Goal: Information Seeking & Learning: Learn about a topic

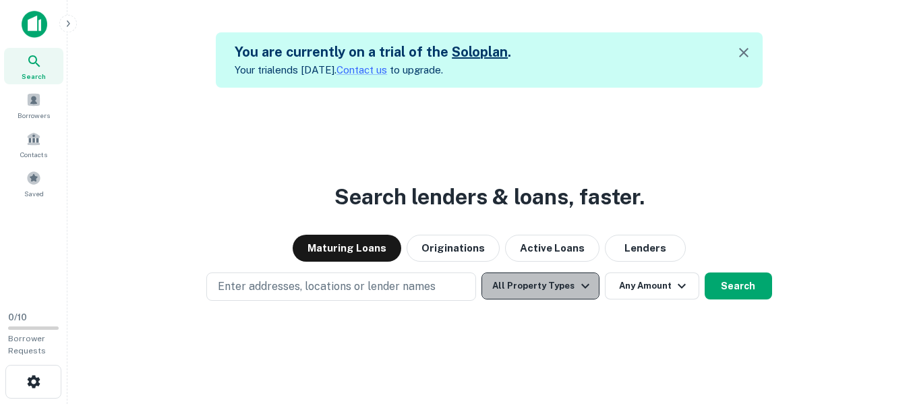
click at [578, 283] on icon "button" at bounding box center [586, 286] width 16 height 16
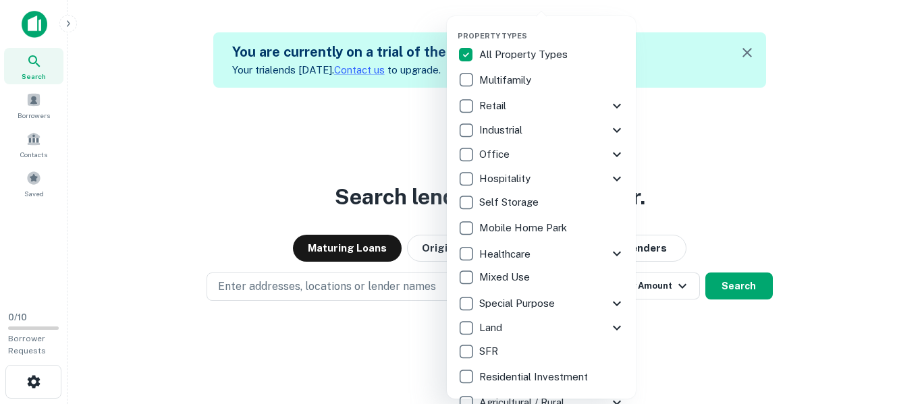
click at [618, 152] on icon at bounding box center [617, 154] width 16 height 16
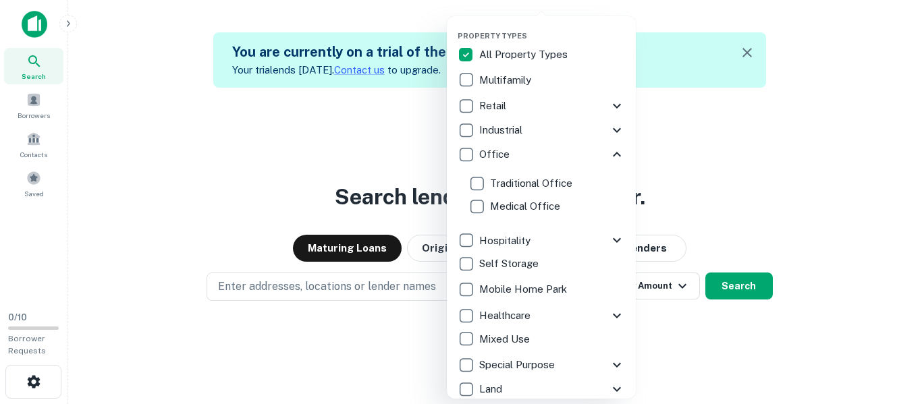
click at [611, 152] on icon at bounding box center [617, 154] width 16 height 16
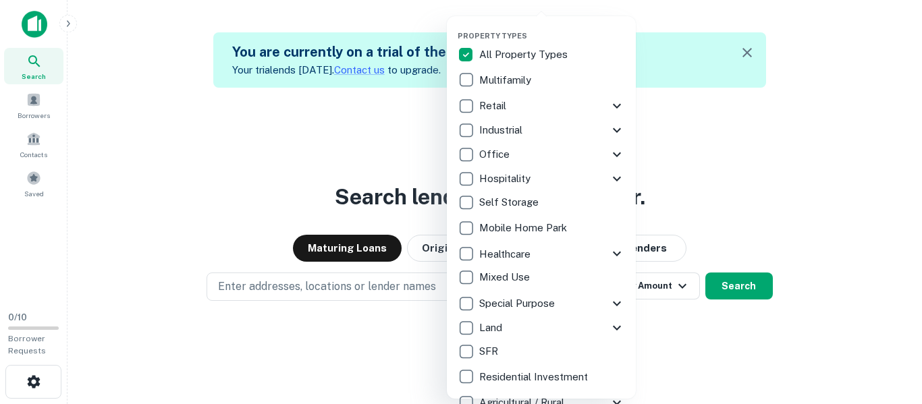
click at [611, 177] on icon at bounding box center [617, 179] width 16 height 16
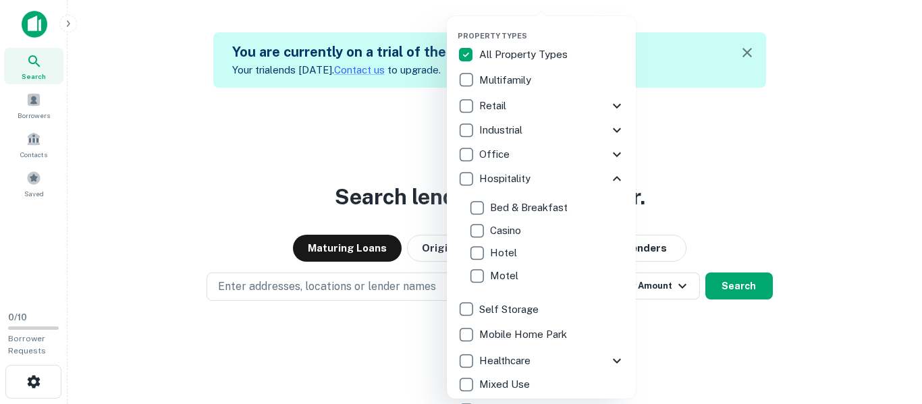
click at [611, 177] on icon at bounding box center [617, 179] width 16 height 16
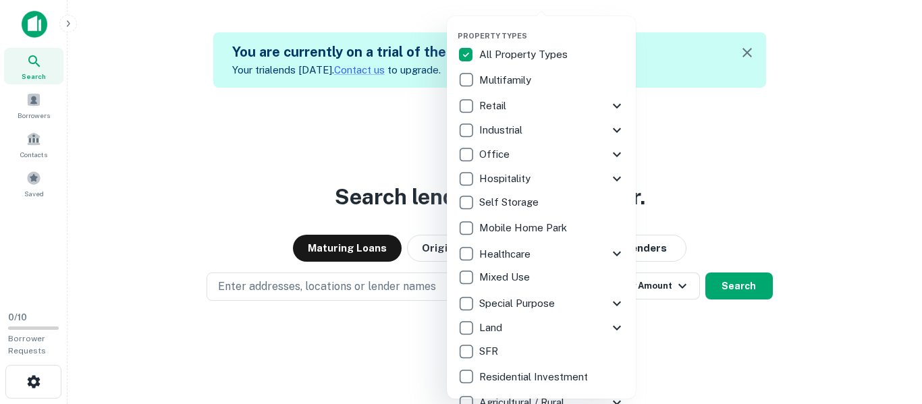
click at [616, 307] on icon at bounding box center [617, 304] width 16 height 16
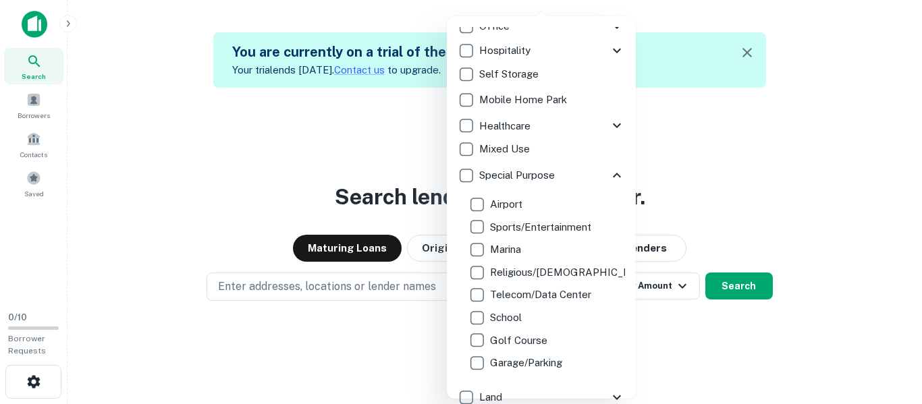
scroll to position [154, 0]
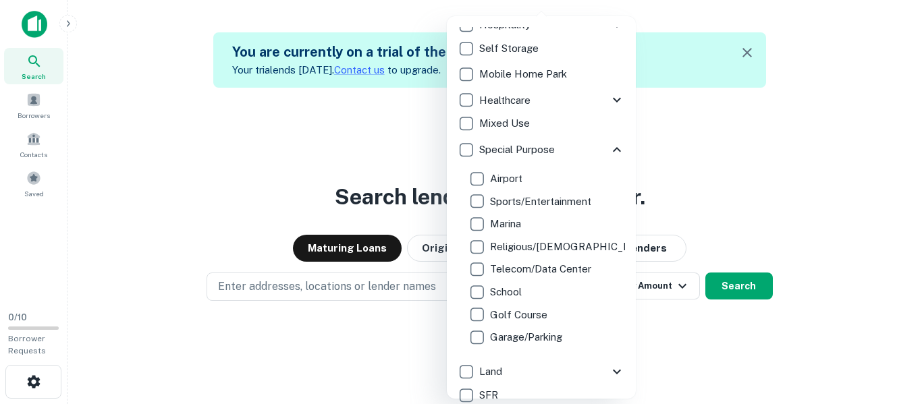
click at [609, 147] on icon at bounding box center [617, 150] width 16 height 16
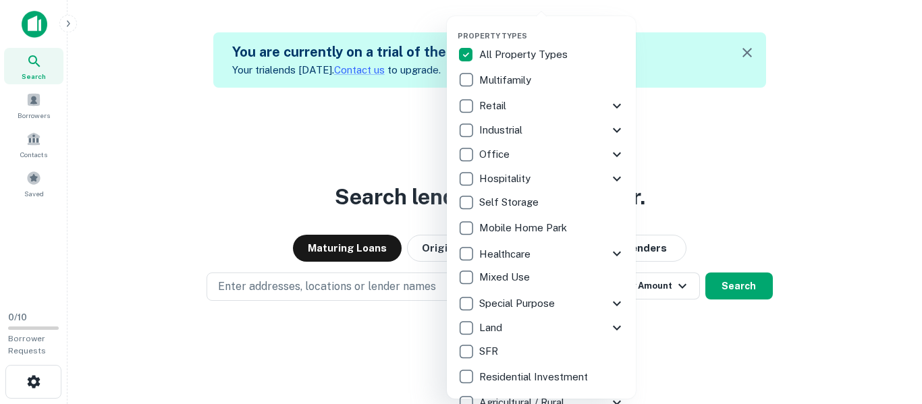
scroll to position [0, 0]
click at [612, 300] on icon at bounding box center [617, 304] width 16 height 16
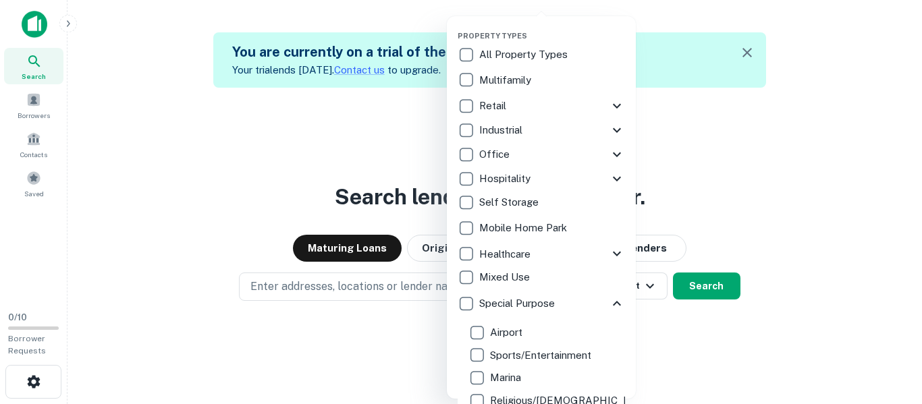
click at [613, 106] on icon at bounding box center [617, 106] width 8 height 5
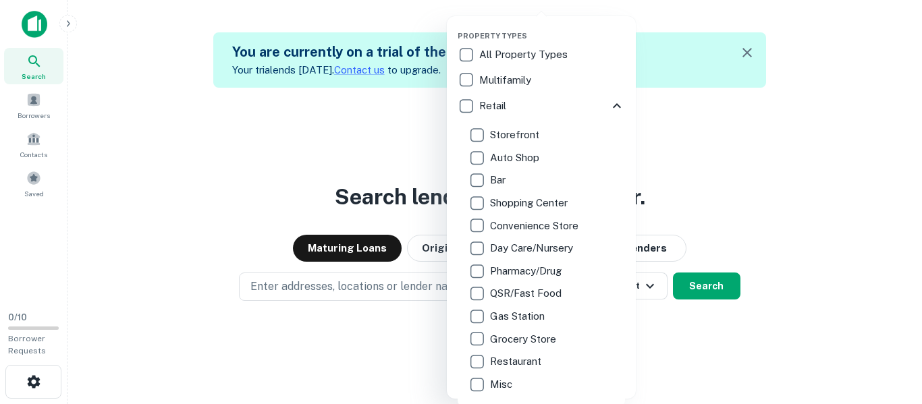
scroll to position [378, 0]
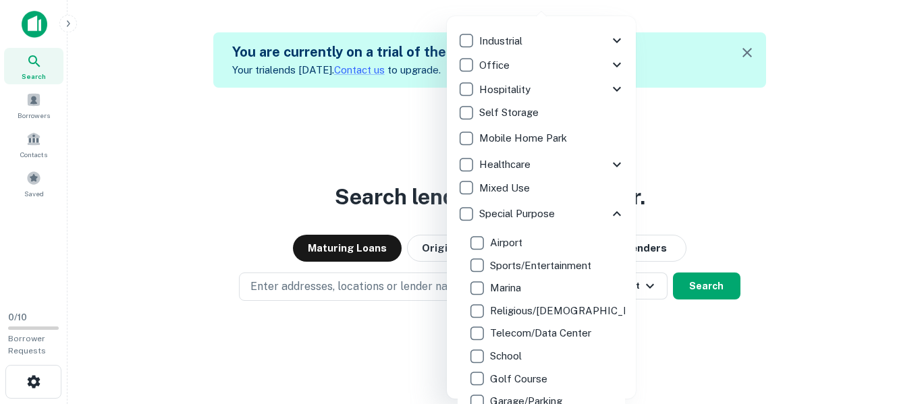
click at [609, 208] on icon at bounding box center [617, 214] width 16 height 16
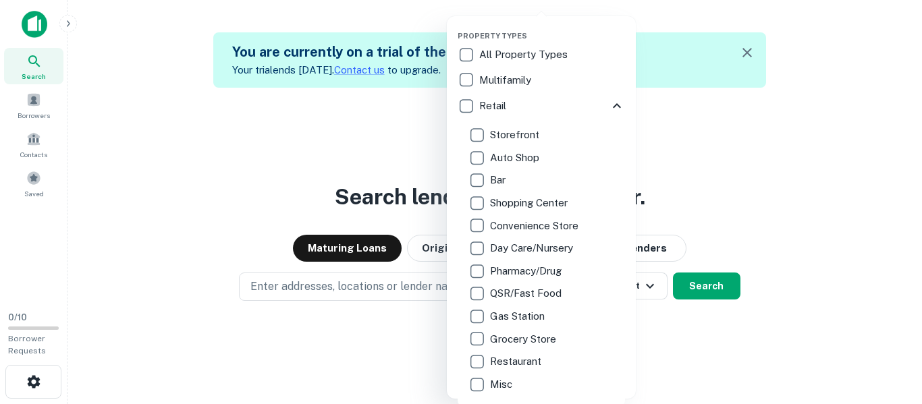
scroll to position [244, 0]
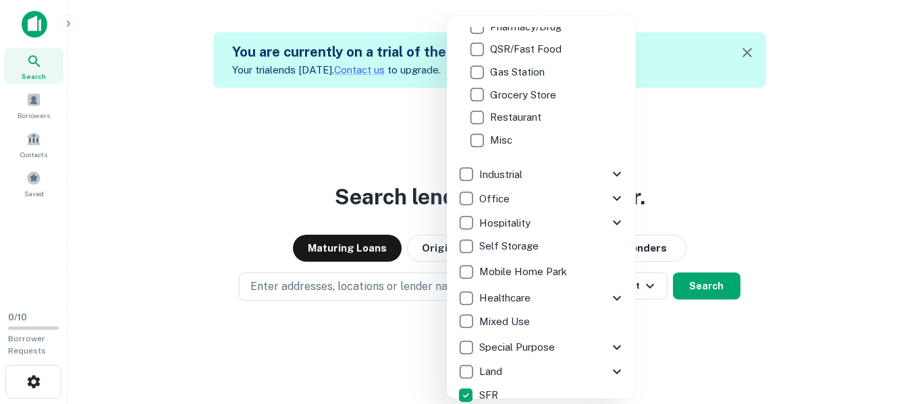
click at [609, 176] on icon at bounding box center [617, 174] width 16 height 16
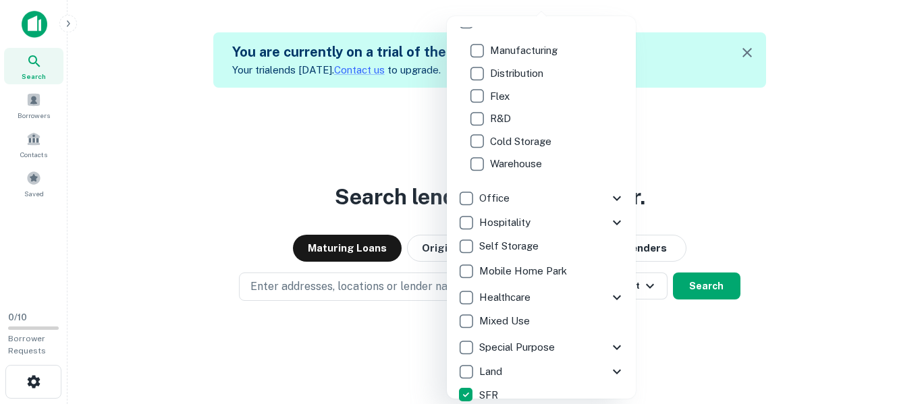
scroll to position [19, 0]
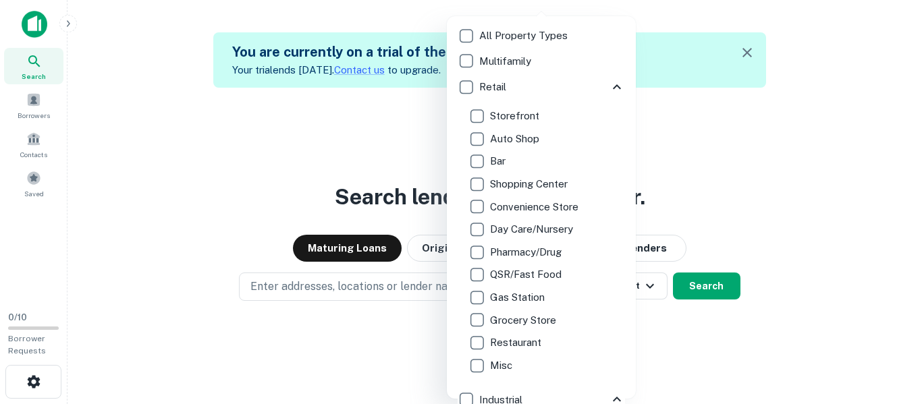
click at [613, 88] on icon at bounding box center [617, 86] width 8 height 5
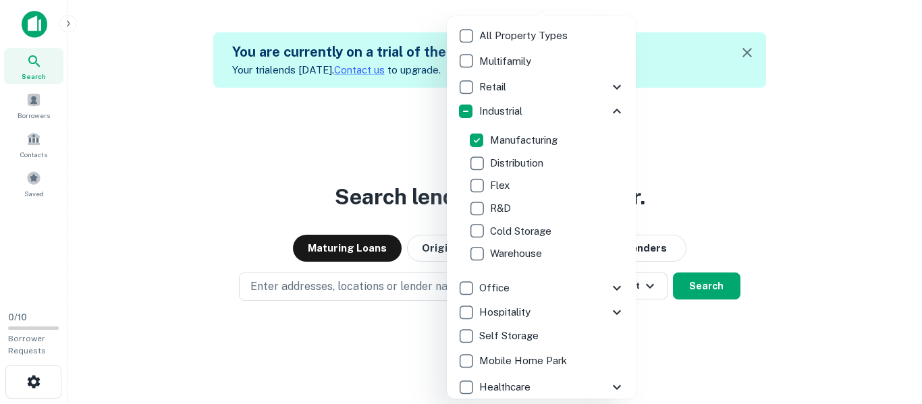
click at [609, 108] on icon at bounding box center [617, 111] width 16 height 16
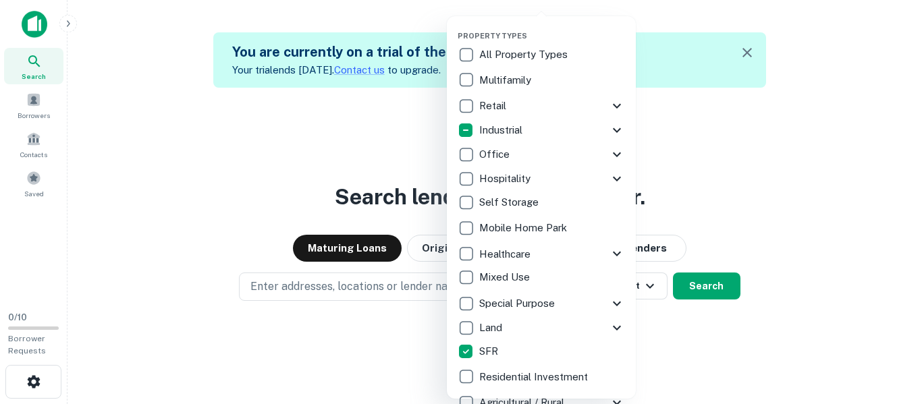
scroll to position [0, 0]
click at [615, 104] on icon at bounding box center [617, 106] width 16 height 16
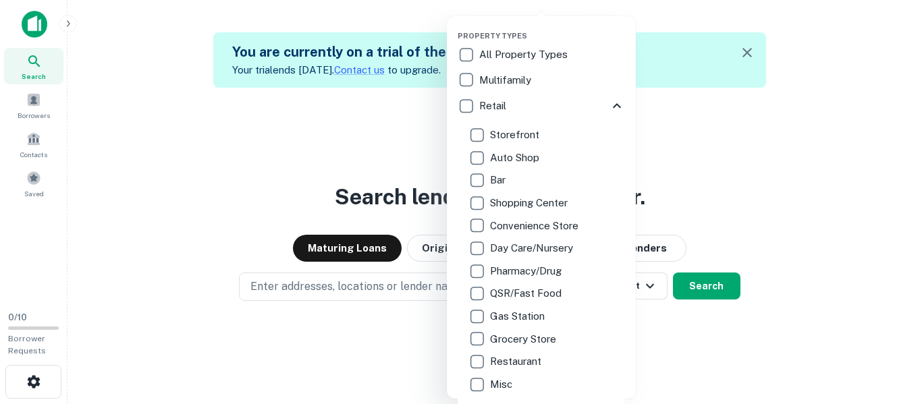
click at [609, 103] on icon at bounding box center [617, 106] width 16 height 16
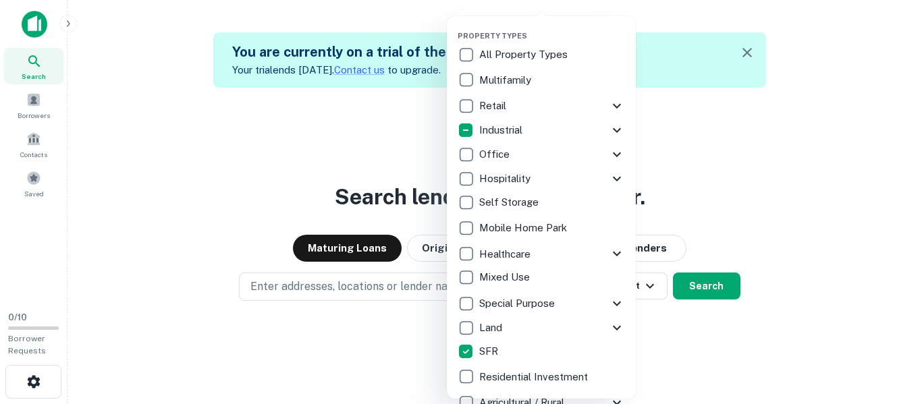
click at [617, 257] on icon at bounding box center [617, 254] width 16 height 16
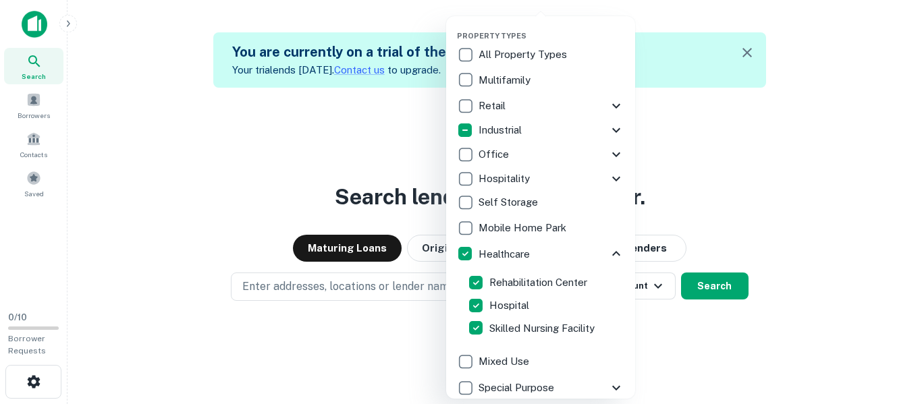
click at [608, 256] on icon at bounding box center [616, 254] width 16 height 16
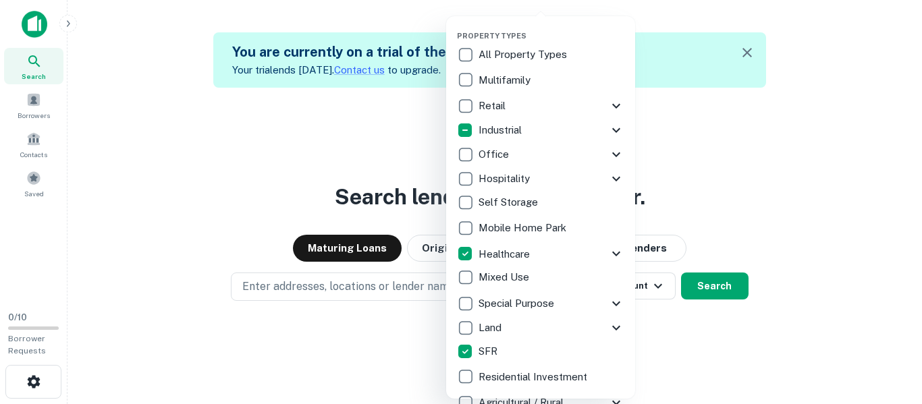
click at [611, 33] on div "Property Types All Property Types Multifamily Retail Storefront Auto Shop Bar S…" at bounding box center [540, 221] width 167 height 388
click at [678, 138] on div at bounding box center [461, 202] width 922 height 404
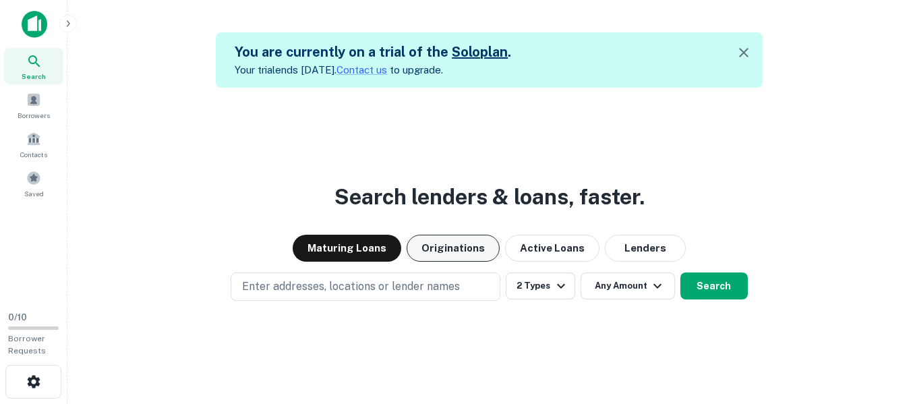
click at [461, 255] on button "Originations" at bounding box center [453, 248] width 93 height 27
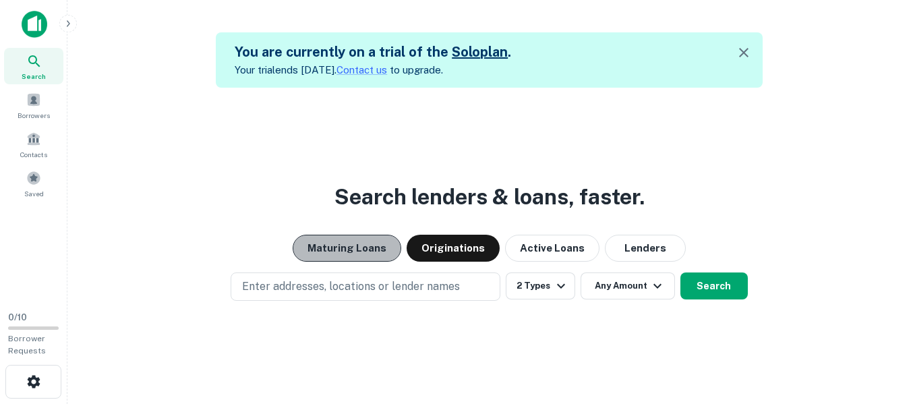
click at [384, 249] on button "Maturing Loans" at bounding box center [347, 248] width 109 height 27
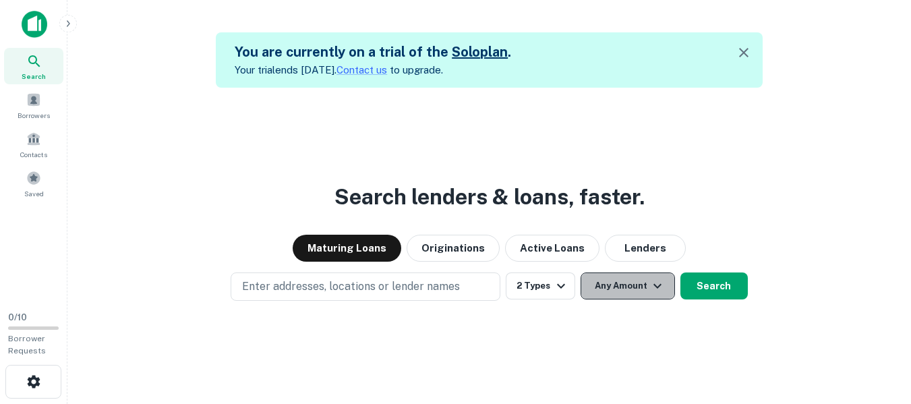
click at [663, 284] on icon "button" at bounding box center [658, 286] width 16 height 16
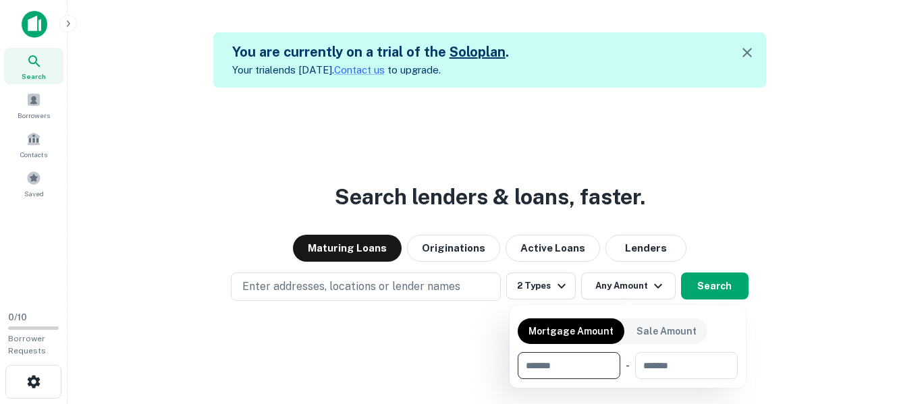
click at [566, 362] on input "number" at bounding box center [563, 365] width 93 height 27
type input "*******"
click at [721, 286] on div at bounding box center [461, 202] width 922 height 404
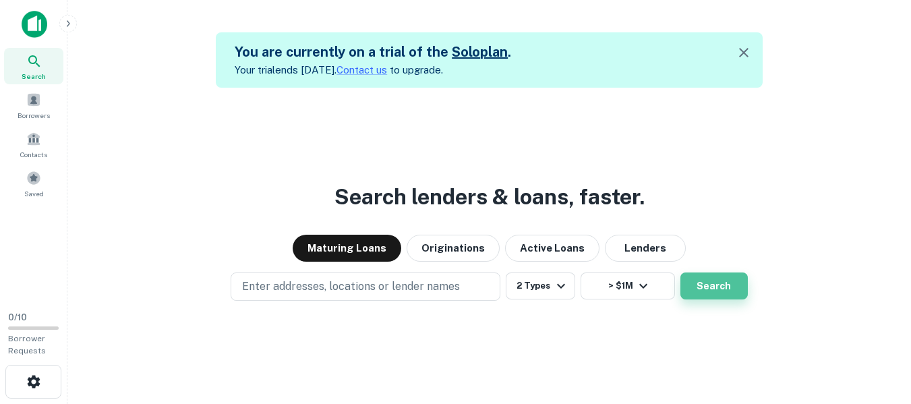
click at [711, 284] on button "Search" at bounding box center [714, 286] width 67 height 27
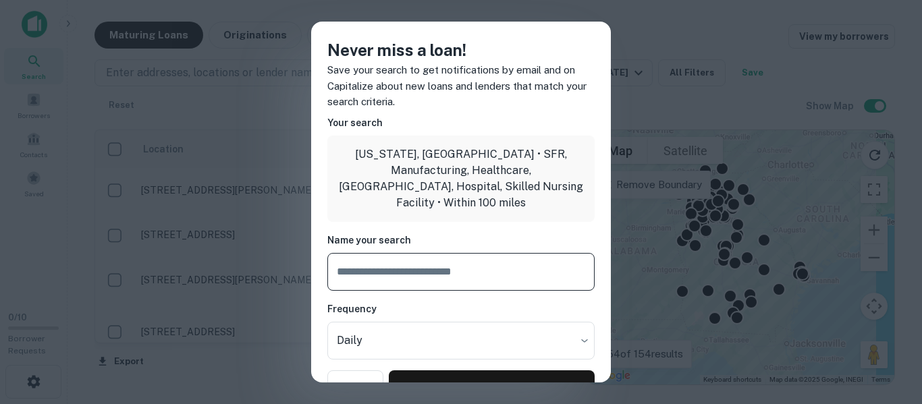
click at [455, 258] on input "text" at bounding box center [460, 272] width 267 height 38
type input "**********"
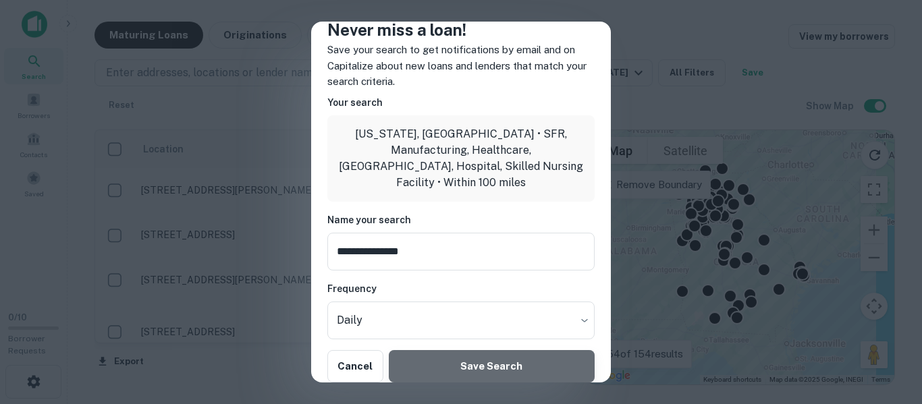
click at [544, 356] on button "Save Search" at bounding box center [492, 366] width 206 height 32
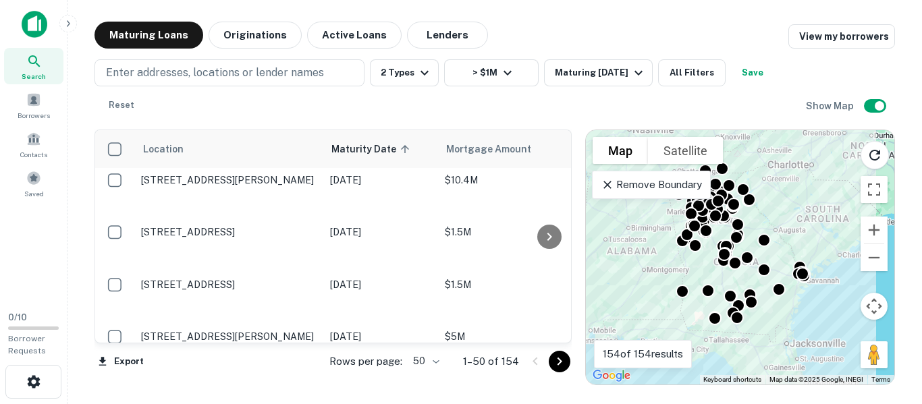
scroll to position [108, 0]
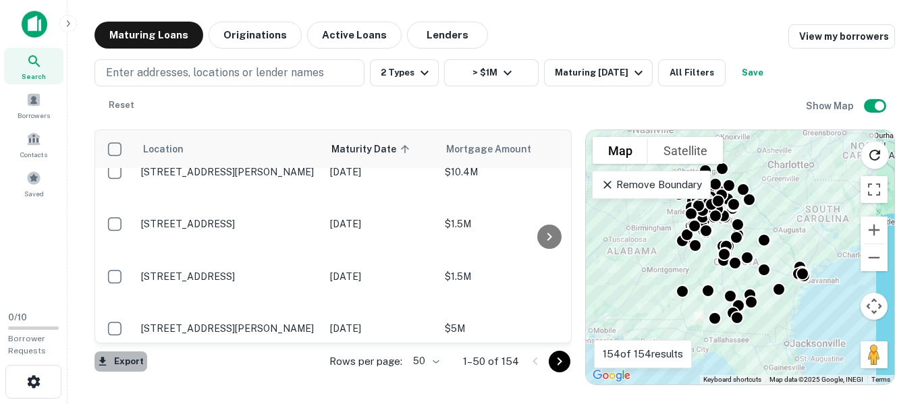
click at [115, 361] on button "Export" at bounding box center [120, 362] width 53 height 20
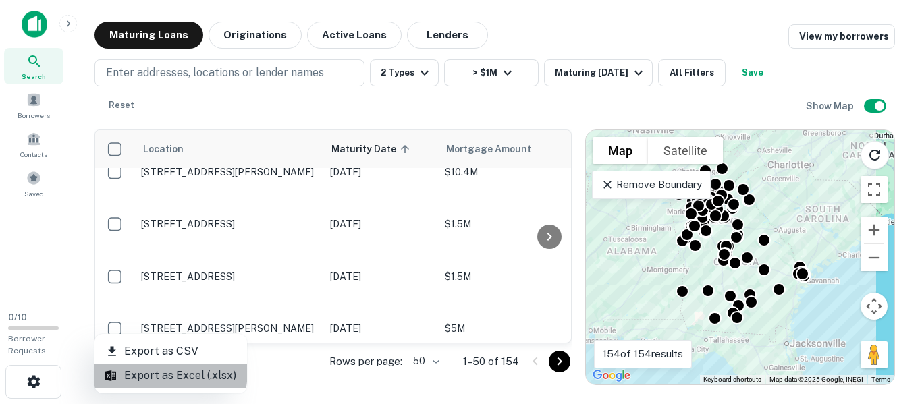
click at [150, 370] on li "Export as Excel (.xlsx)" at bounding box center [170, 376] width 152 height 24
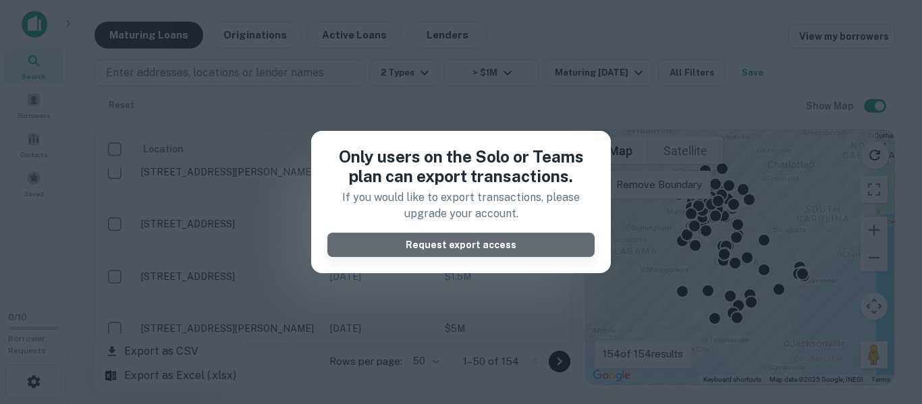
click at [404, 249] on button "Request export access" at bounding box center [460, 245] width 267 height 24
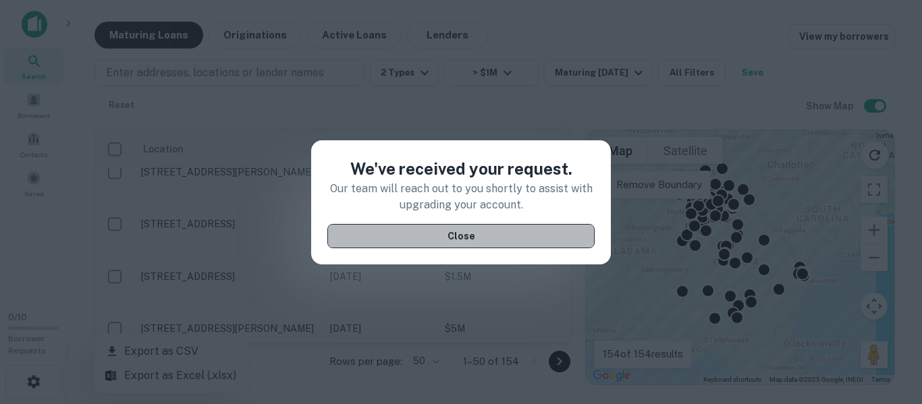
click at [427, 238] on button "Close" at bounding box center [460, 236] width 267 height 24
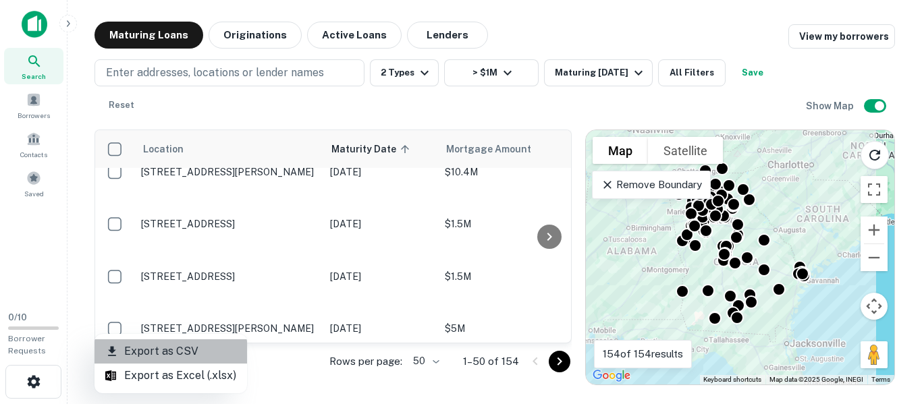
click at [194, 351] on li "Export as CSV" at bounding box center [170, 351] width 152 height 24
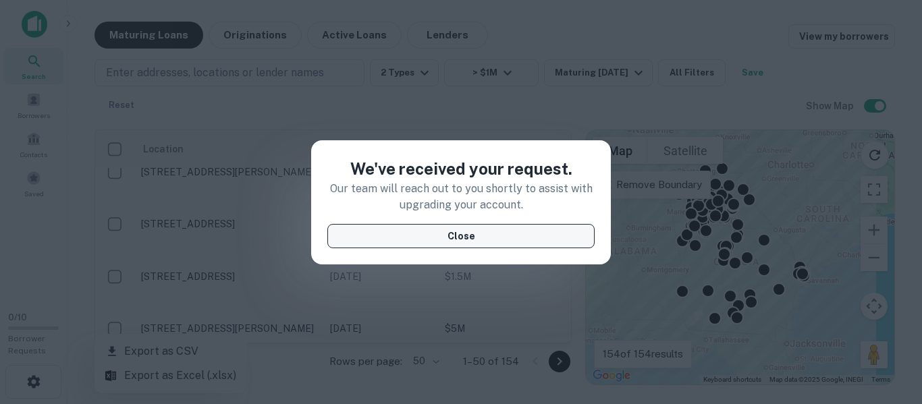
click at [456, 242] on button "Close" at bounding box center [460, 236] width 267 height 24
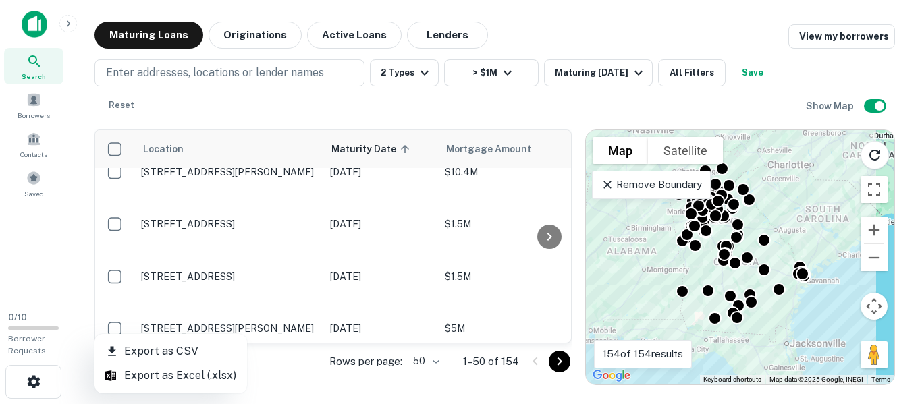
click at [565, 327] on div at bounding box center [461, 202] width 922 height 404
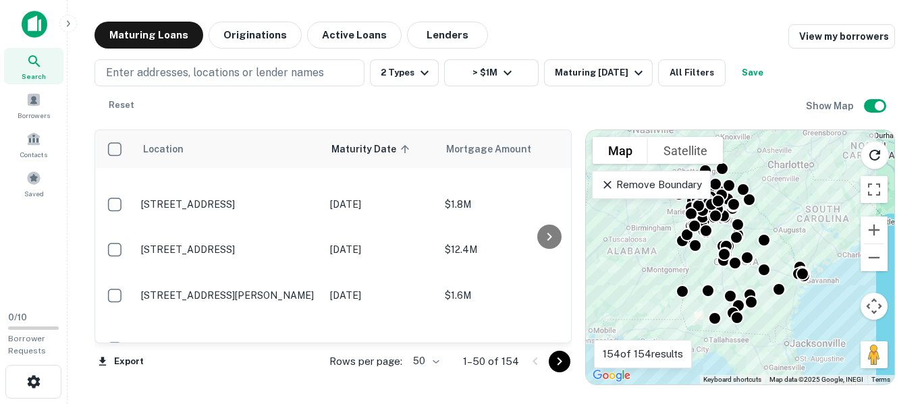
scroll to position [297, 0]
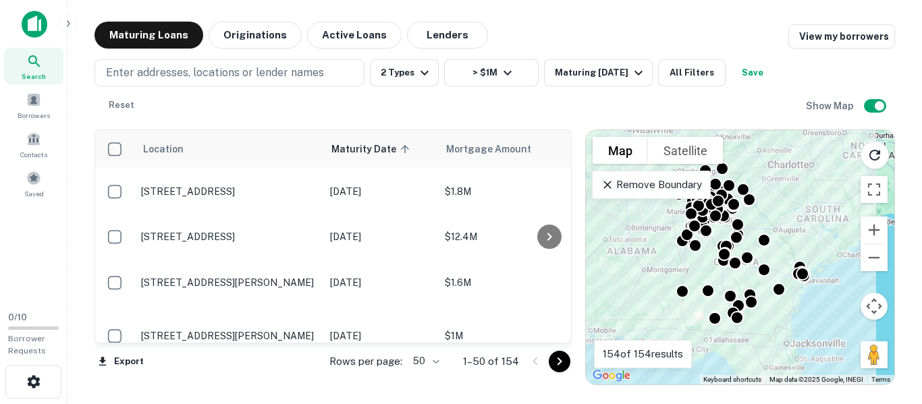
click at [555, 336] on div at bounding box center [549, 236] width 27 height 213
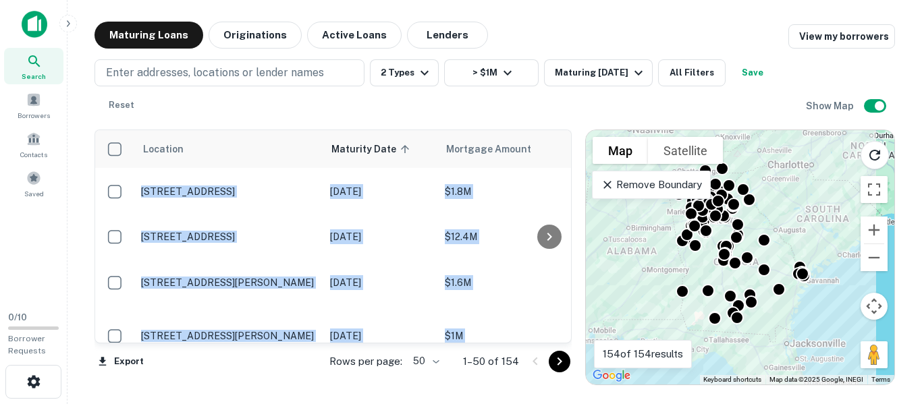
click at [555, 336] on div at bounding box center [549, 236] width 27 height 213
click at [555, 335] on div at bounding box center [549, 236] width 27 height 213
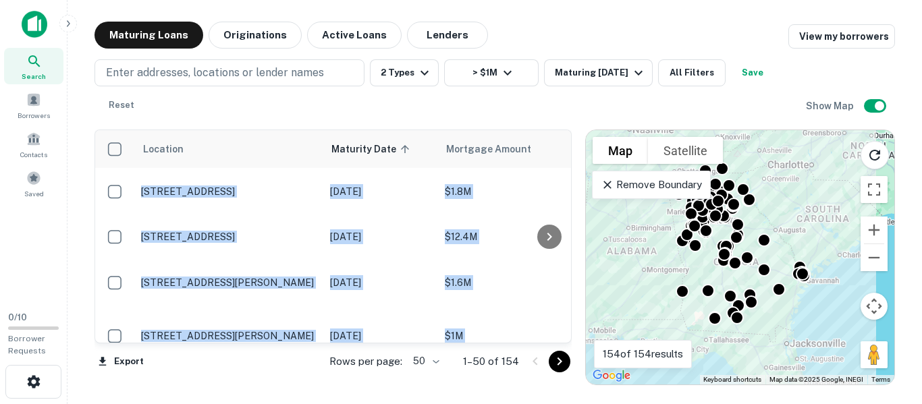
click at [555, 335] on div at bounding box center [549, 236] width 27 height 213
click at [542, 335] on div at bounding box center [549, 236] width 27 height 213
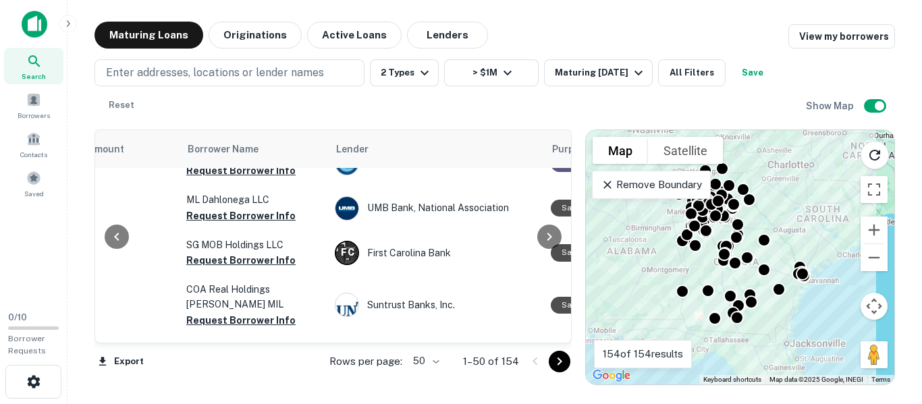
scroll to position [0, 407]
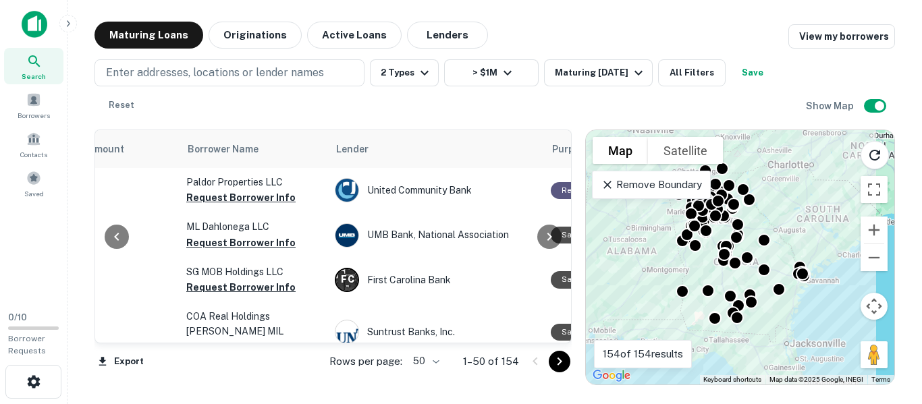
click at [122, 339] on div at bounding box center [116, 236] width 43 height 213
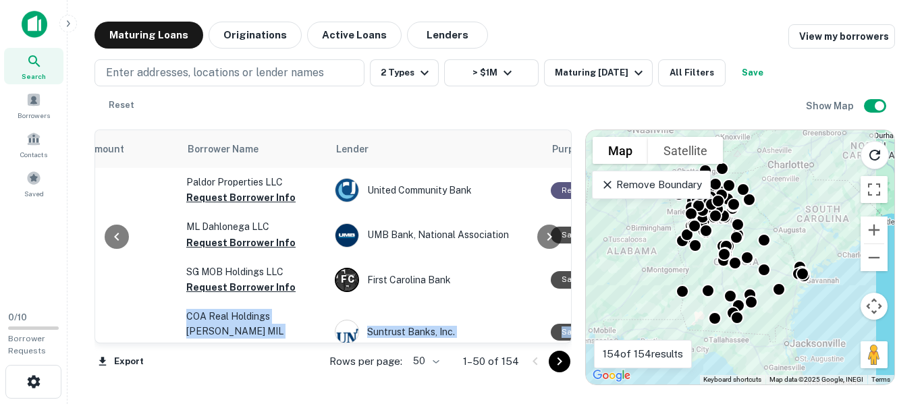
drag, startPoint x: 122, startPoint y: 339, endPoint x: 142, endPoint y: 338, distance: 19.6
click at [142, 338] on div "Location Maturity Date sorted ascending Mortgage Amount Borrower Name Lender Pu…" at bounding box center [332, 237] width 477 height 214
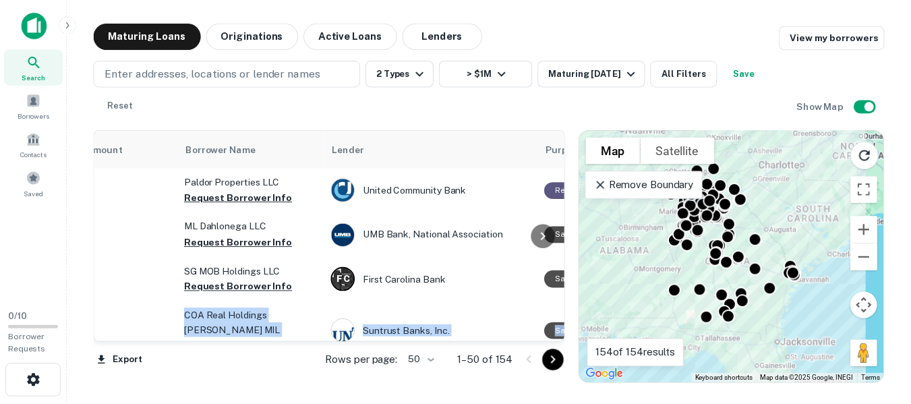
scroll to position [0, 0]
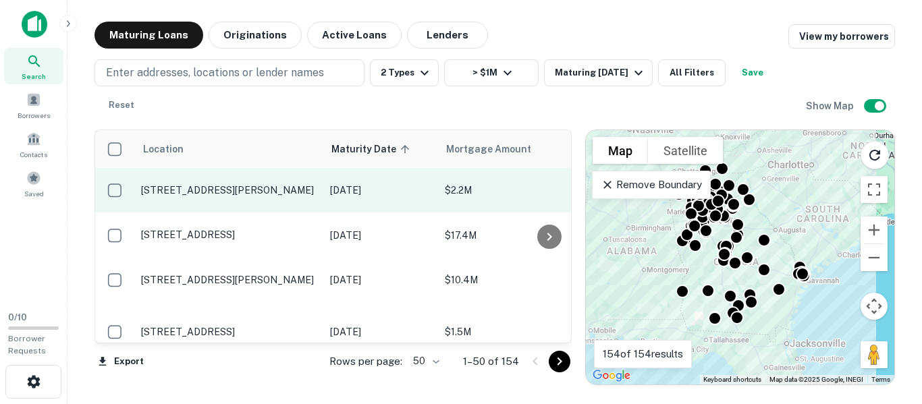
click at [137, 173] on td "939 Bob Arnold Blvd Lithia Springs, GA 30122" at bounding box center [228, 190] width 189 height 45
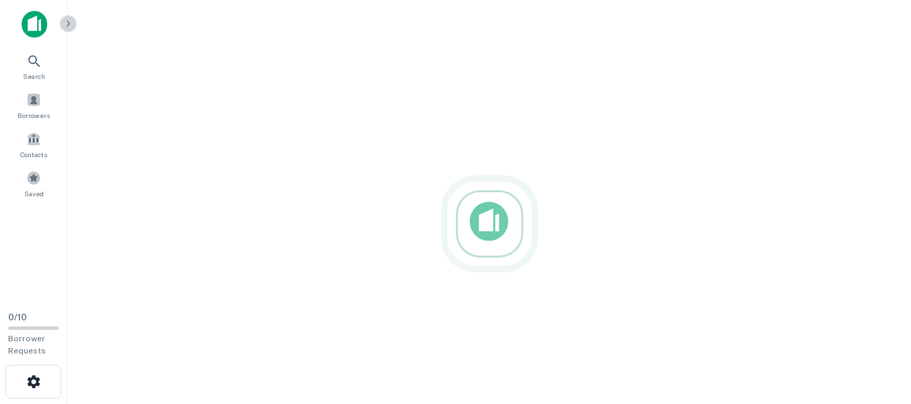
click at [69, 26] on icon "button" at bounding box center [68, 23] width 11 height 11
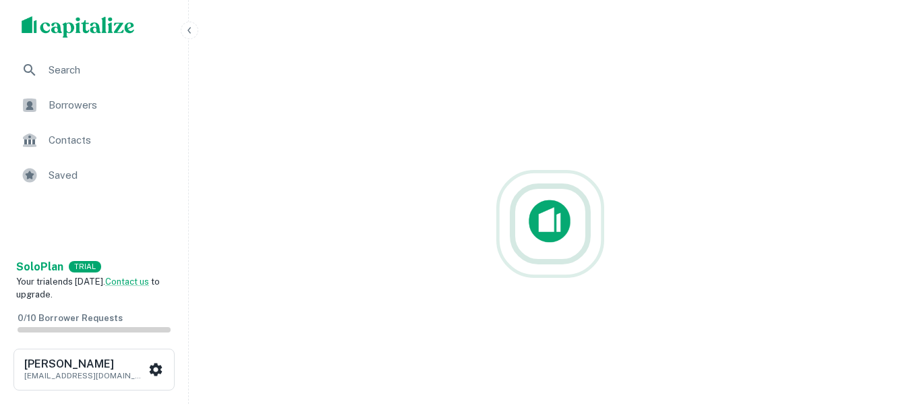
click at [103, 76] on span "Search" at bounding box center [109, 70] width 121 height 16
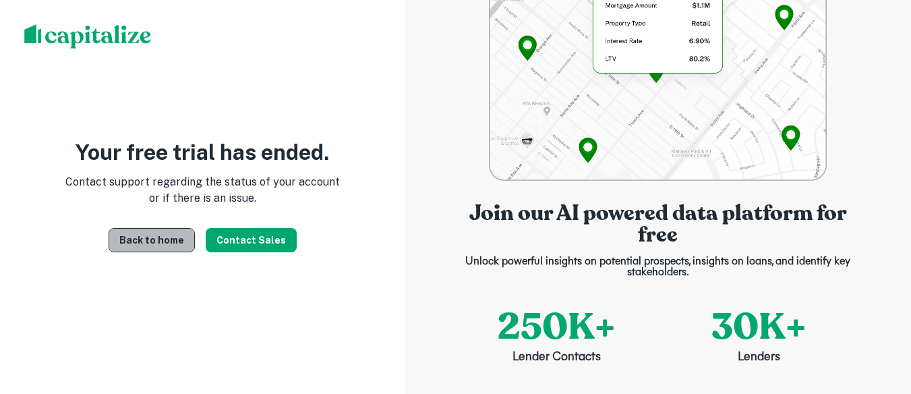
click at [161, 245] on link "Back to home" at bounding box center [152, 240] width 86 height 24
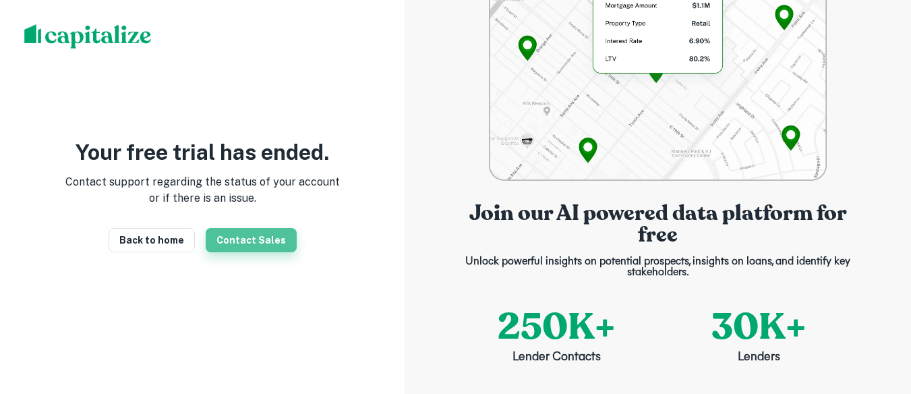
click at [279, 248] on button "Contact Sales" at bounding box center [251, 240] width 91 height 24
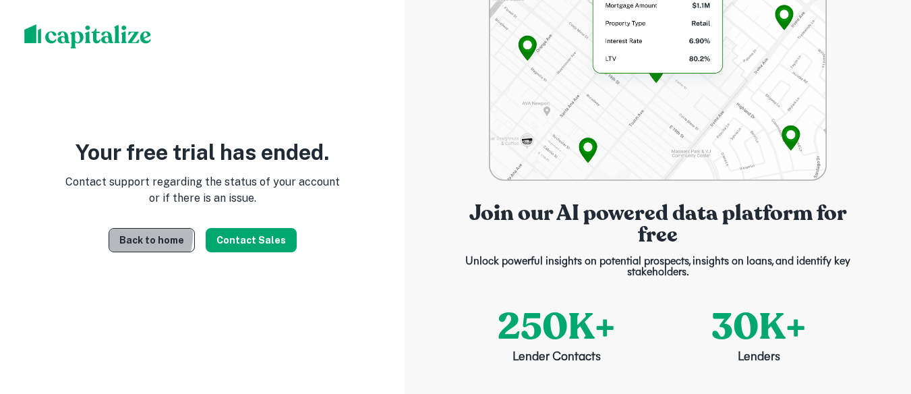
click at [128, 240] on link "Back to home" at bounding box center [152, 240] width 86 height 24
